Goal: Task Accomplishment & Management: Manage account settings

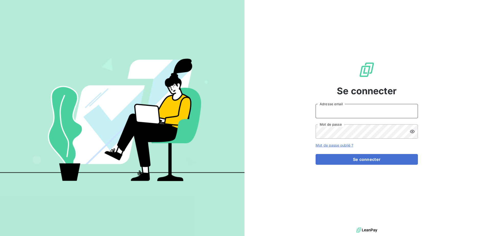
click at [340, 110] on input "Adresse email" at bounding box center [366, 111] width 102 height 14
type input "[PERSON_NAME][EMAIL_ADDRESS][DOMAIN_NAME]"
click at [315, 154] on button "Se connecter" at bounding box center [366, 159] width 102 height 11
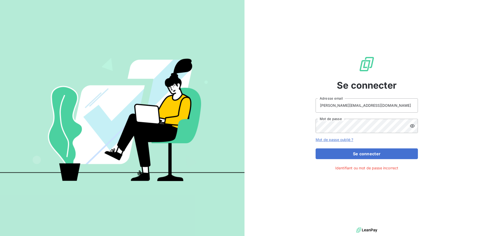
click at [413, 125] on icon at bounding box center [412, 125] width 5 height 5
click at [315, 149] on button "Se connecter" at bounding box center [366, 154] width 102 height 11
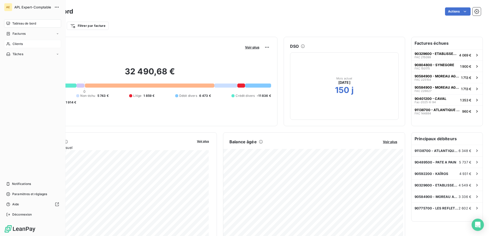
click at [19, 44] on span "Clients" at bounding box center [18, 44] width 10 height 5
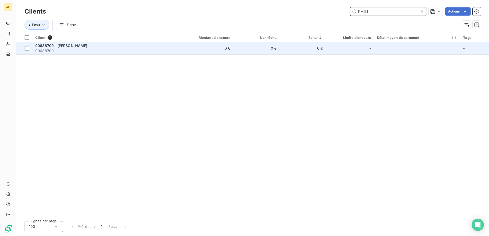
type input "PHILI"
click at [68, 48] on span "90638700 - [PERSON_NAME]" at bounding box center [61, 45] width 52 height 4
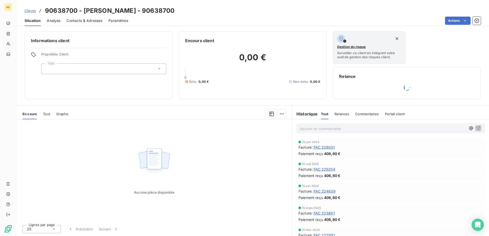
click at [399, 115] on span "Portail client" at bounding box center [395, 114] width 20 height 4
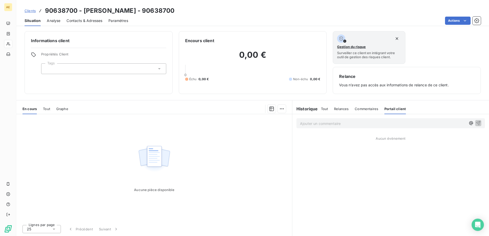
click at [325, 108] on span "Tout" at bounding box center [324, 109] width 7 height 4
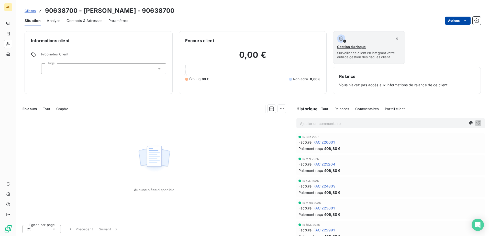
click at [462, 21] on html "AE Clients 90638700 - [PERSON_NAME] - 90638700 Situation Analyse Contacts & Adr…" at bounding box center [244, 118] width 489 height 236
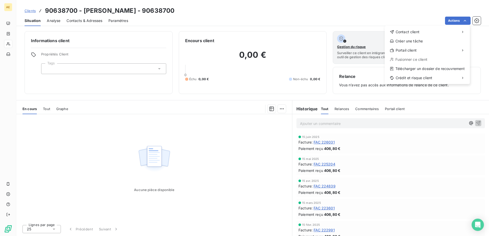
click at [345, 17] on html "AE Clients 90638700 - [PERSON_NAME] - 90638700 Situation Analyse Contacts & Adr…" at bounding box center [244, 118] width 489 height 236
click at [368, 109] on span "Commentaires" at bounding box center [367, 109] width 24 height 4
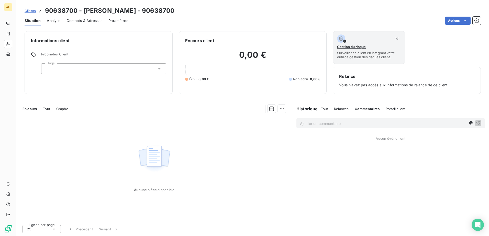
click at [338, 124] on p "Ajouter un commentaire ﻿" at bounding box center [383, 123] width 166 height 6
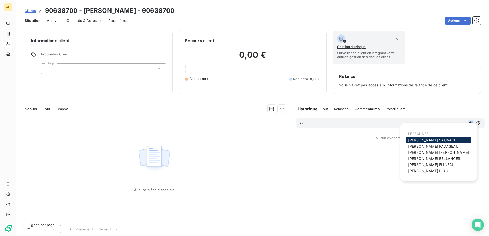
click at [470, 123] on icon "button" at bounding box center [471, 123] width 4 height 4
click at [433, 154] on span "[PERSON_NAME] MAILLARD" at bounding box center [438, 152] width 61 height 4
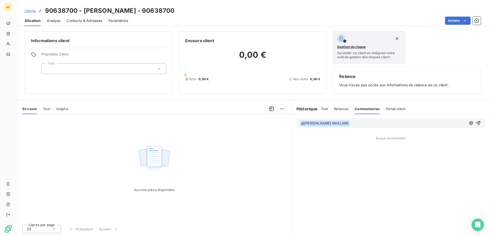
drag, startPoint x: 359, startPoint y: 126, endPoint x: 366, endPoint y: 126, distance: 6.7
click at [361, 125] on p "﻿ @ [PERSON_NAME] MAILLARD ﻿" at bounding box center [383, 123] width 166 height 6
click at [361, 124] on p "﻿ @ [PERSON_NAME] MAILLARD ﻿" at bounding box center [383, 123] width 166 height 6
drag, startPoint x: 401, startPoint y: 122, endPoint x: 406, endPoint y: 123, distance: 4.9
click at [404, 123] on span "J'ai émis une facture au 30/809 pour" at bounding box center [381, 123] width 64 height 4
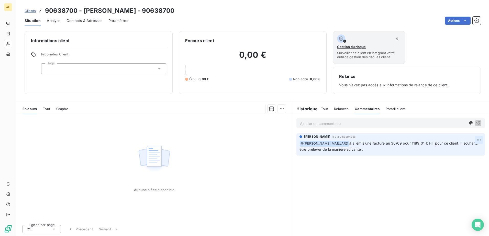
click at [479, 140] on html "AE Clients 90638700 - [PERSON_NAME] - 90638700 Situation Analyse Contacts & Adr…" at bounding box center [244, 118] width 489 height 236
click at [470, 152] on div "Editer" at bounding box center [466, 151] width 29 height 8
click at [386, 151] on p "﻿ @ [PERSON_NAME] MAILLARD ﻿ J'ai émis une facture au 30/09 pour 1189,01 € HT p…" at bounding box center [387, 147] width 176 height 12
click at [381, 150] on p "﻿ @ [PERSON_NAME] MAILLARD J'ai émis une facture au 30/09 pour 1189,01 € HT pou…" at bounding box center [390, 147] width 182 height 12
click at [480, 139] on html "AE Clients 90638700 - [PERSON_NAME] - 90638700 Situation Analyse Contacts & Adr…" at bounding box center [244, 118] width 489 height 236
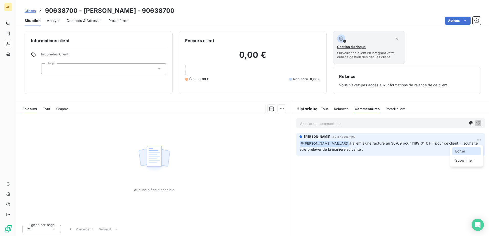
click at [473, 148] on div "Editer" at bounding box center [466, 151] width 29 height 8
click at [406, 151] on span "J'ai émis une facture au 30/09 pour 1189,01 € HT pour ce client. Il souhaite êt…" at bounding box center [381, 146] width 164 height 10
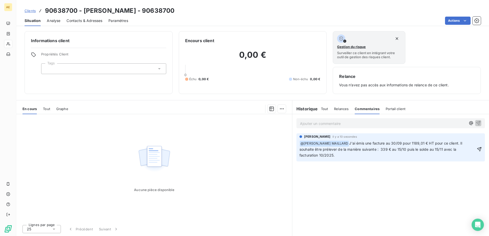
click at [389, 148] on span "J'ai émis une facture au 30/09 pour 1189,01 € HT pour ce client. Il souhaite êt…" at bounding box center [381, 149] width 164 height 16
drag, startPoint x: 436, startPoint y: 141, endPoint x: 450, endPoint y: 147, distance: 15.3
click at [437, 141] on span "J'ai émis une facture au 30/09 pour 1189,01 € HT pour ce client. Il souhaite êt…" at bounding box center [386, 149] width 174 height 16
drag, startPoint x: 412, startPoint y: 153, endPoint x: 418, endPoint y: 152, distance: 5.4
click at [412, 153] on p "﻿ @ [PERSON_NAME] MAILLARD ﻿ J'ai émis une facture au 30/09 pour 1189,01 €HT (1…" at bounding box center [387, 150] width 176 height 18
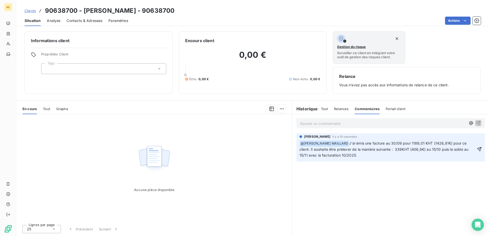
click at [441, 149] on span "J'ai émis une facture au 30/09 pour 1189,01 €HT (1426,81€) pour ce client. Il s…" at bounding box center [384, 149] width 170 height 16
click at [308, 155] on span "J'ai émis une facture au 30/09 pour 1189,01 €HT (1426,81€) pour ce client. Il s…" at bounding box center [384, 149] width 171 height 16
click at [463, 149] on span "J'ai émis une facture au 30/09 pour 1189,01 €HT (1426,81€) pour ce client. Il s…" at bounding box center [384, 149] width 171 height 16
click at [480, 150] on icon "button" at bounding box center [479, 149] width 5 height 5
click at [480, 141] on html "AE Clients 90638700 - [PERSON_NAME] - 90638700 Situation Analyse Contacts & Adr…" at bounding box center [244, 118] width 489 height 236
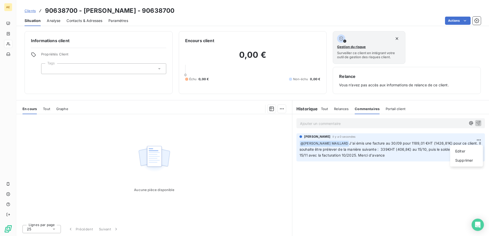
click at [379, 183] on html "AE Clients 90638700 - [PERSON_NAME] - 90638700 Situation Analyse Contacts & Adr…" at bounding box center [244, 118] width 489 height 236
